Goal: Information Seeking & Learning: Learn about a topic

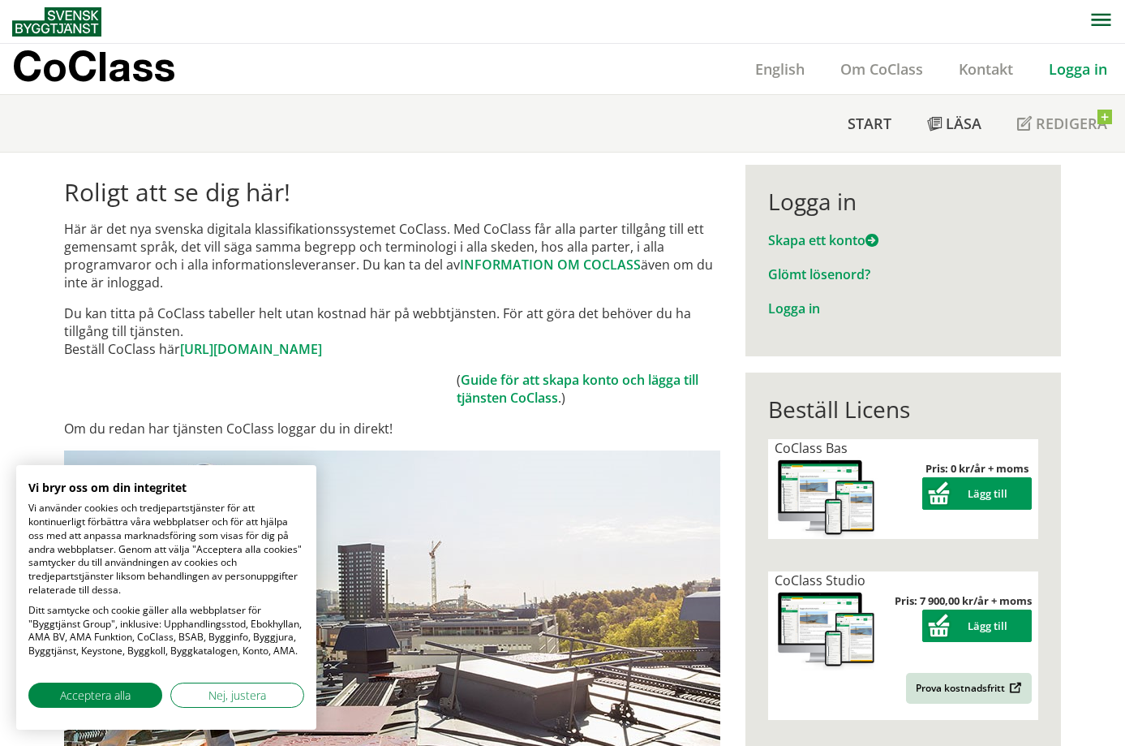
click at [206, 694] on button "Nej, justera" at bounding box center [237, 694] width 134 height 25
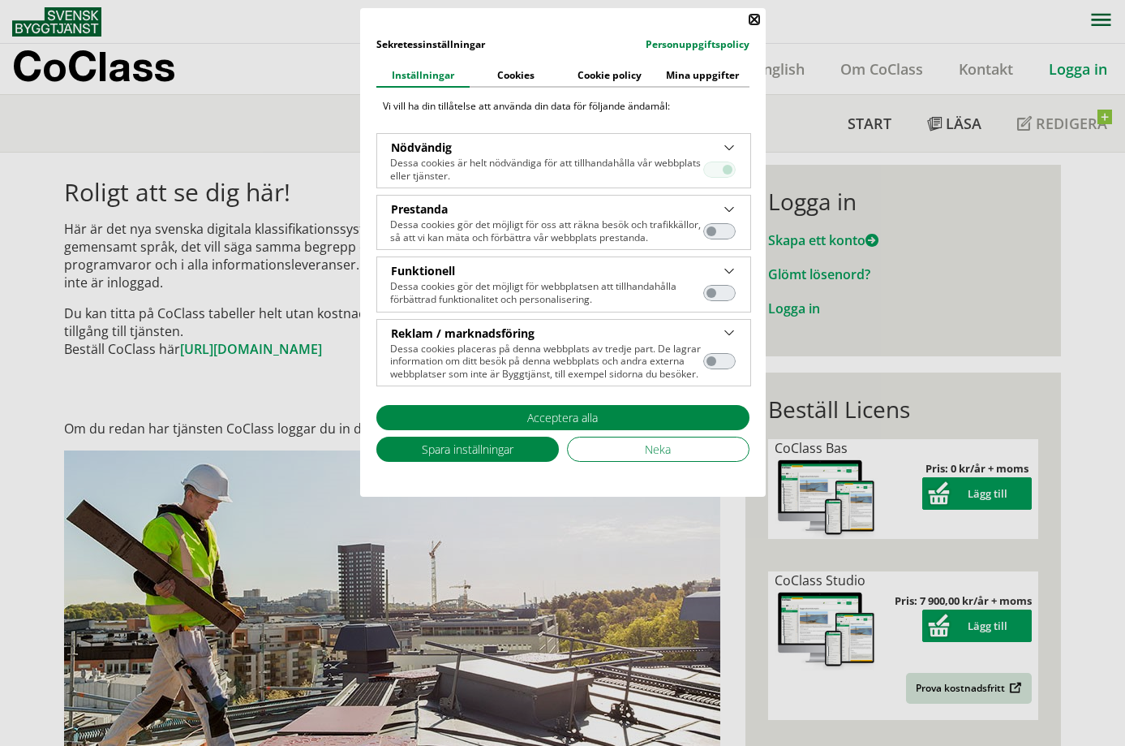
drag, startPoint x: 448, startPoint y: 444, endPoint x: 363, endPoint y: 447, distance: 84.4
click at [448, 444] on span "Spara inställningar" at bounding box center [468, 449] width 92 height 17
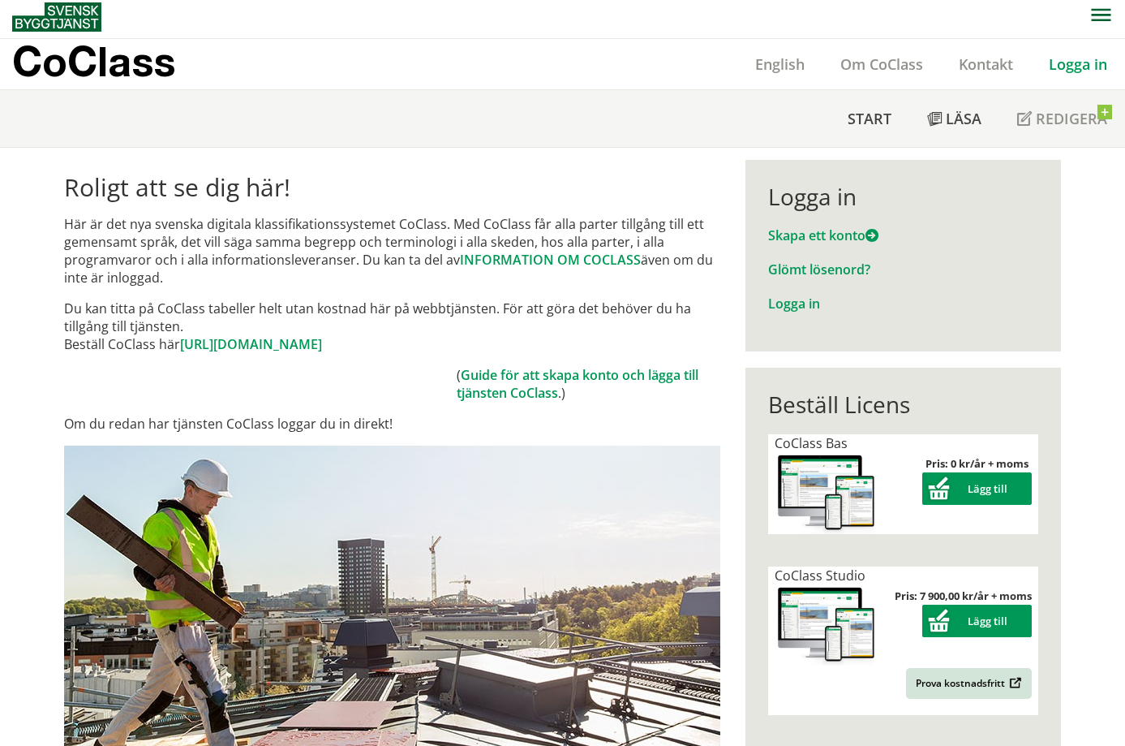
scroll to position [5, 0]
click at [552, 262] on link "INFORMATION OM COCLASS" at bounding box center [550, 260] width 181 height 18
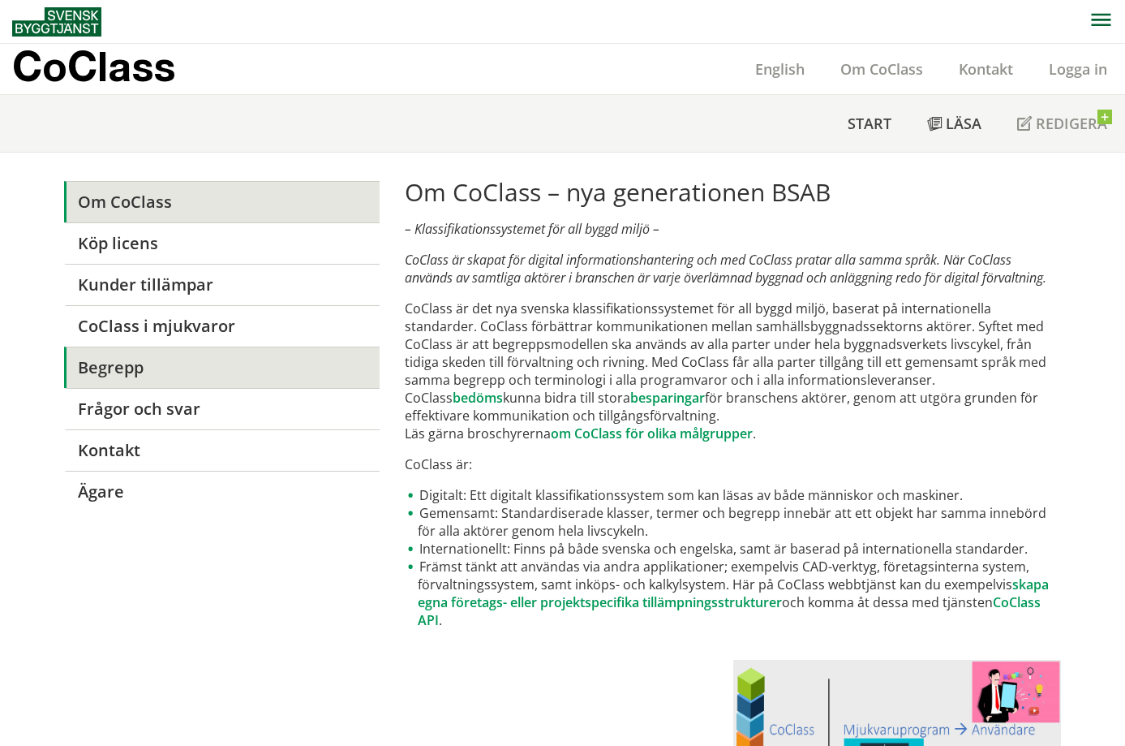
click at [161, 364] on link "Begrepp" at bounding box center [222, 366] width 316 height 41
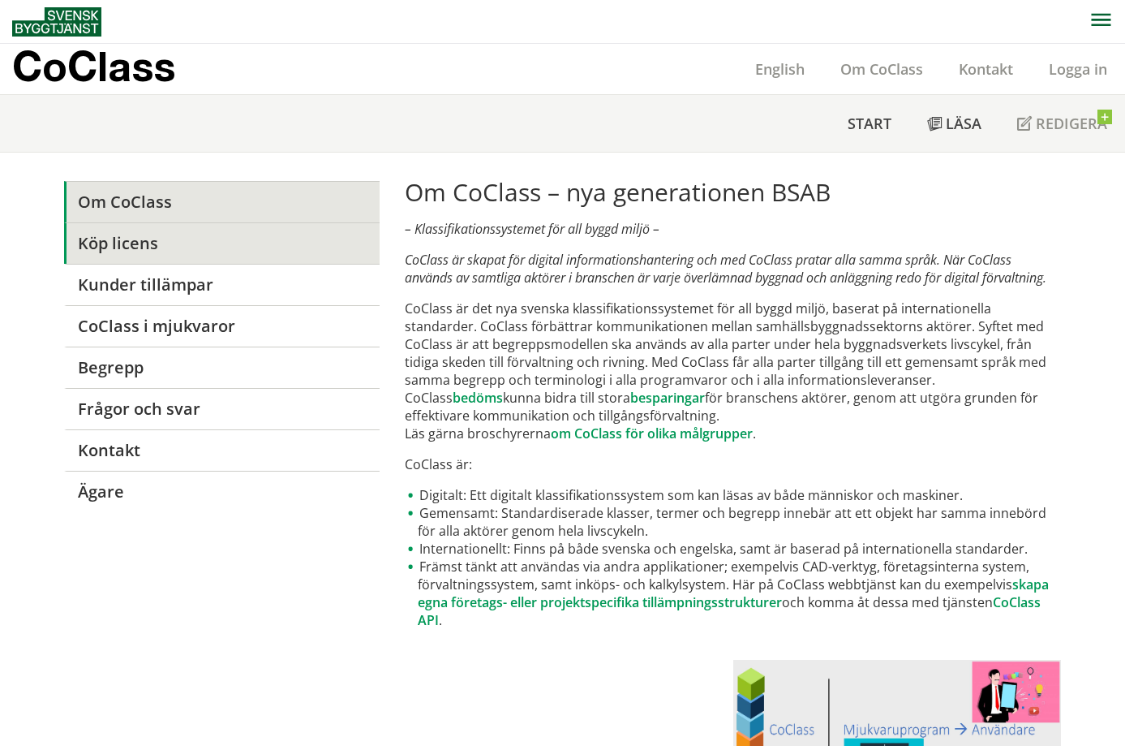
scroll to position [6, 0]
